Goal: Information Seeking & Learning: Learn about a topic

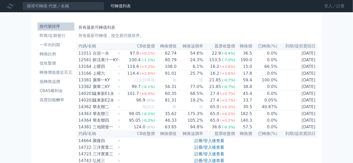
click at [335, 7] on link "登入／註冊" at bounding box center [335, 6] width 29 height 8
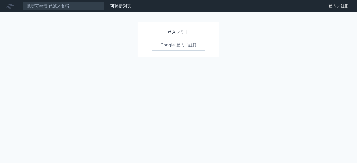
click at [181, 47] on link "Google 登入／註冊" at bounding box center [178, 45] width 53 height 11
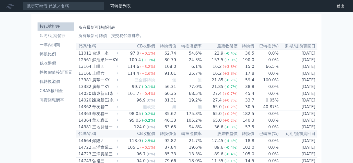
click at [226, 24] on div "所有最新可轉債列表 所有最新可轉債，按交易代號排序。" at bounding box center [197, 31] width 237 height 16
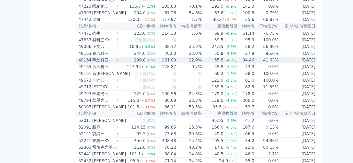
scroll to position [1410, 0]
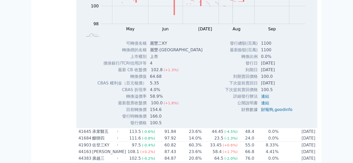
scroll to position [1511, 0]
